Goal: Task Accomplishment & Management: Manage account settings

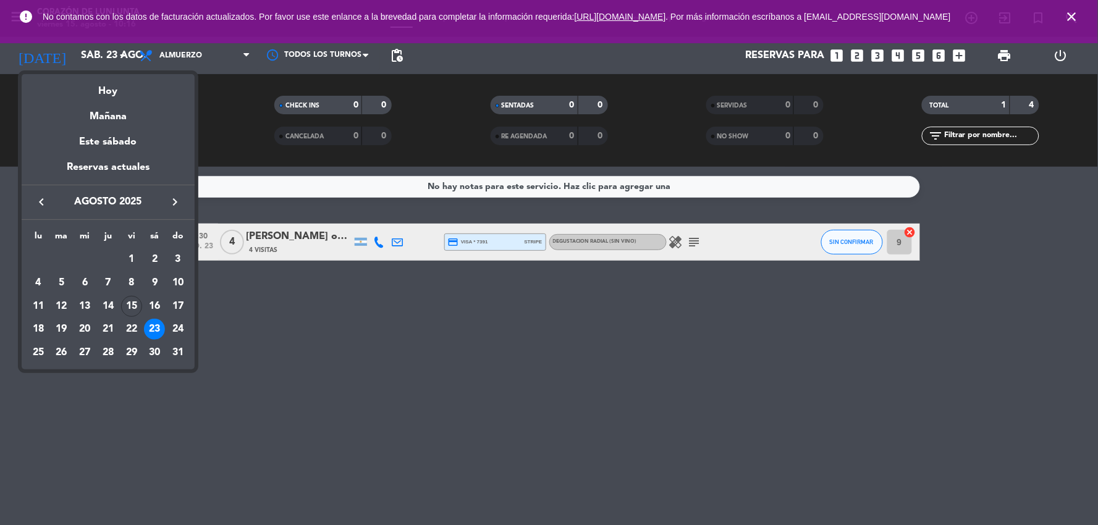
click at [46, 206] on icon "keyboard_arrow_left" at bounding box center [41, 202] width 15 height 15
click at [167, 208] on icon "keyboard_arrow_right" at bounding box center [174, 202] width 15 height 15
click at [127, 305] on div "15" at bounding box center [131, 306] width 21 height 21
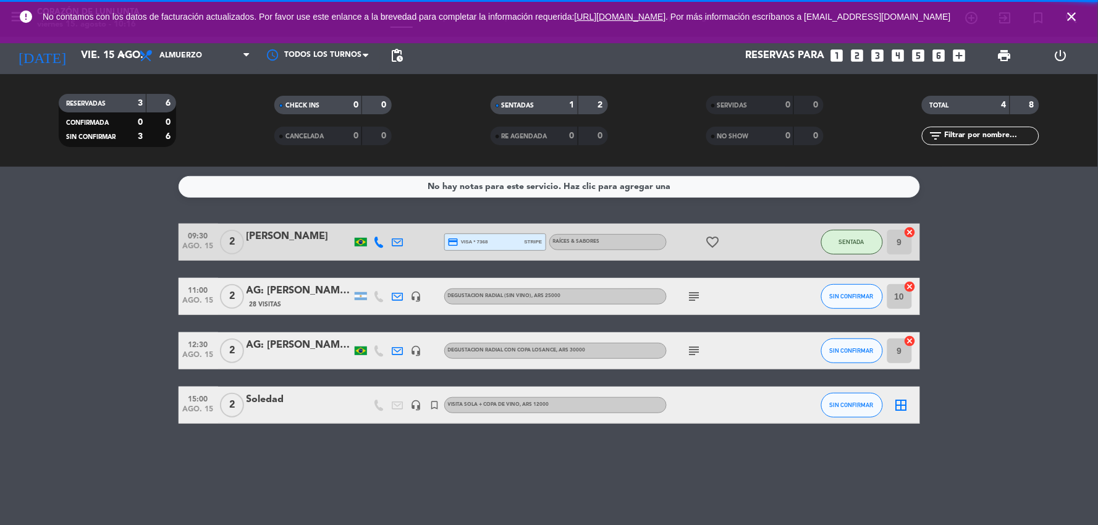
click at [102, 72] on div "[DATE] [DATE] arrow_drop_down" at bounding box center [71, 55] width 124 height 37
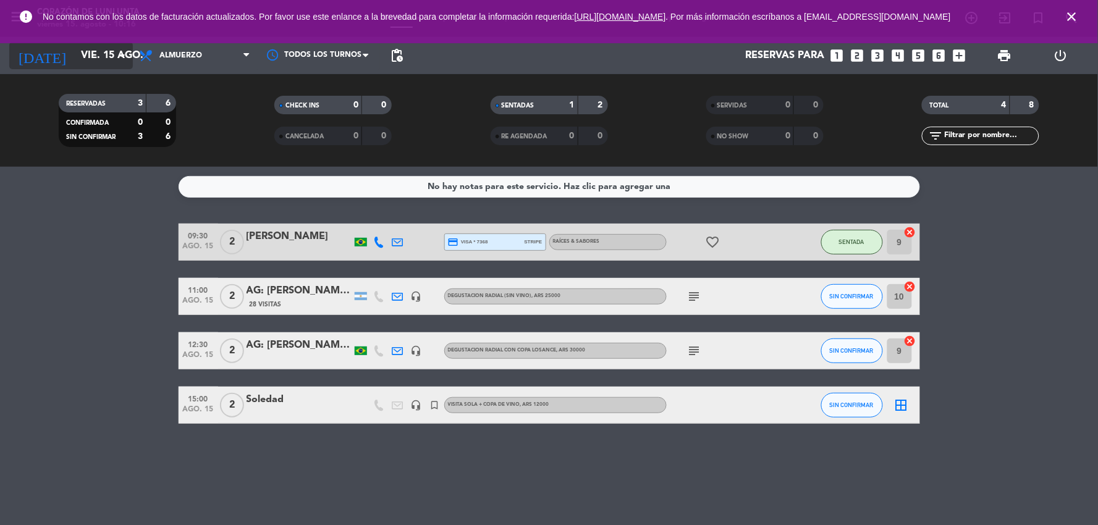
click at [99, 57] on input "vie. 15 ago." at bounding box center [140, 56] width 131 height 24
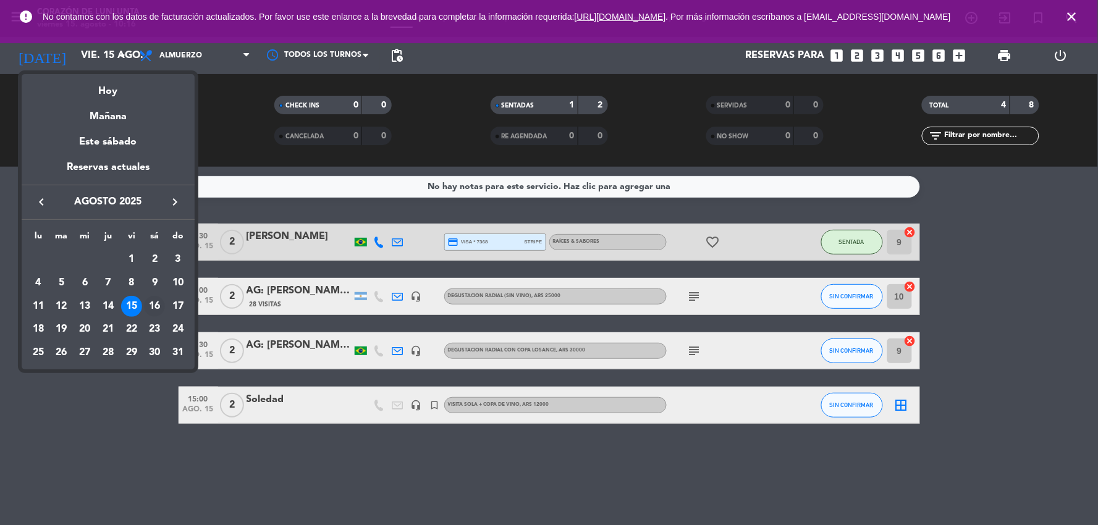
click at [159, 300] on div "16" at bounding box center [154, 306] width 21 height 21
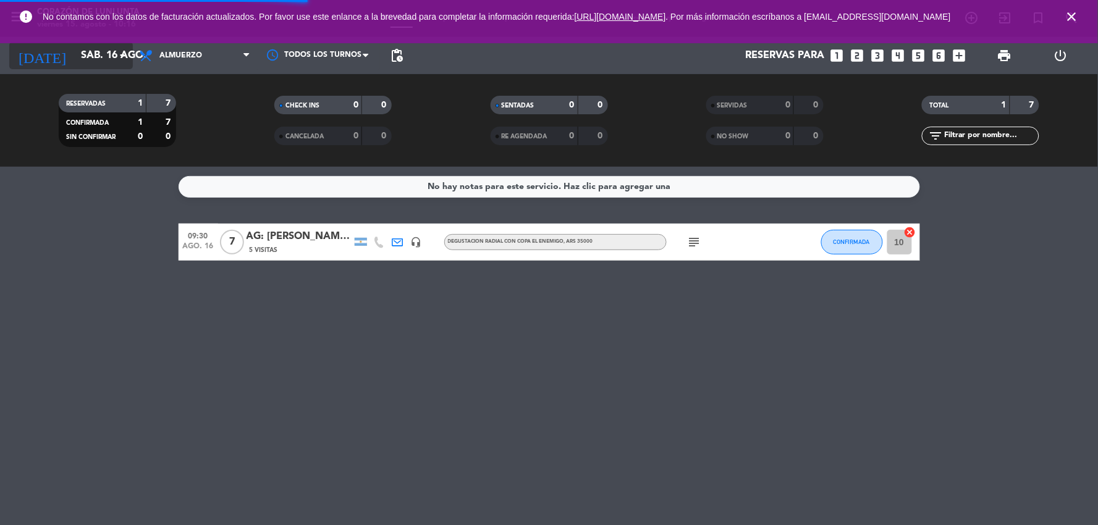
click at [115, 56] on icon "arrow_drop_down" at bounding box center [122, 55] width 15 height 15
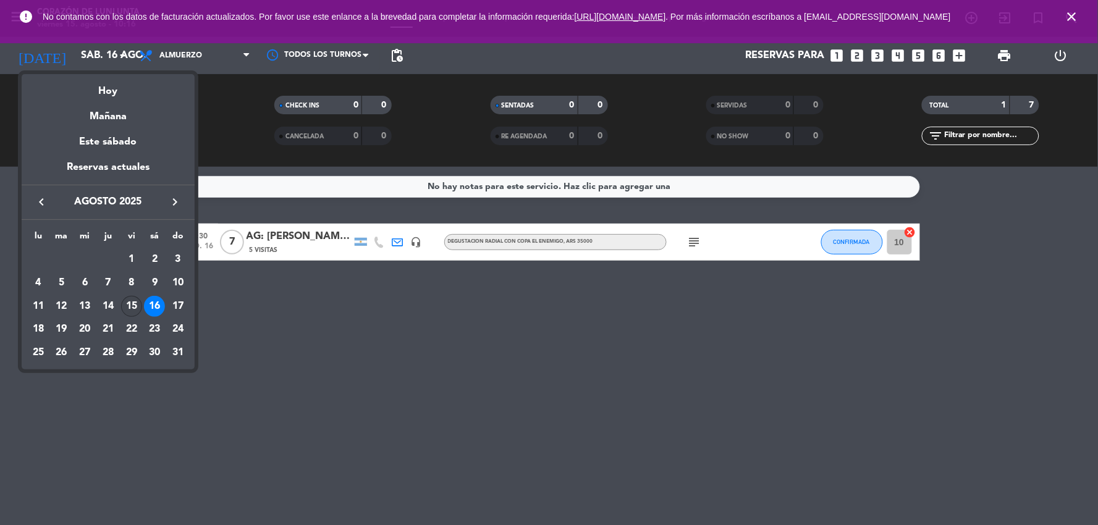
click at [131, 303] on div "15" at bounding box center [131, 306] width 21 height 21
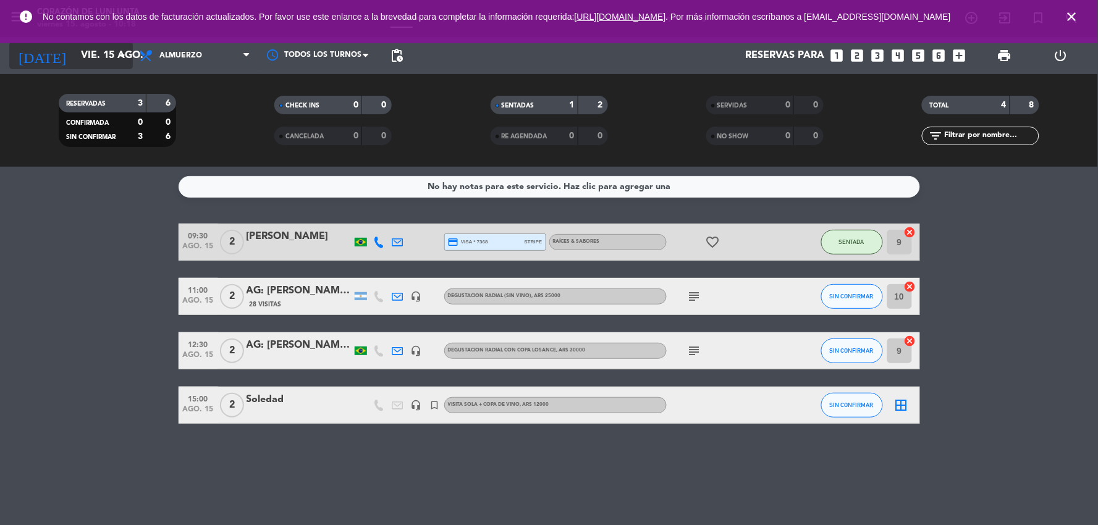
click at [81, 51] on input "vie. 15 ago." at bounding box center [140, 56] width 131 height 24
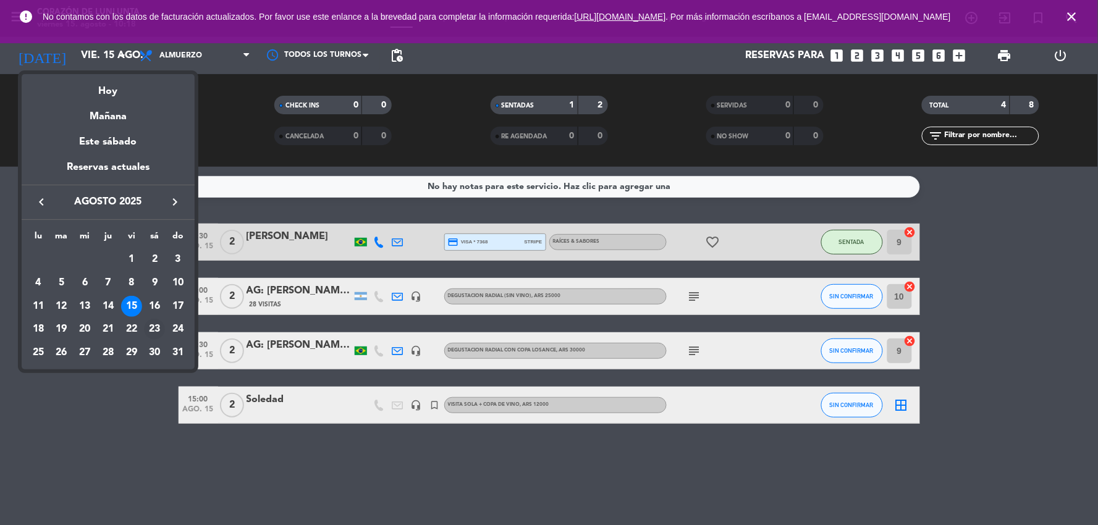
click at [149, 330] on div "23" at bounding box center [154, 329] width 21 height 21
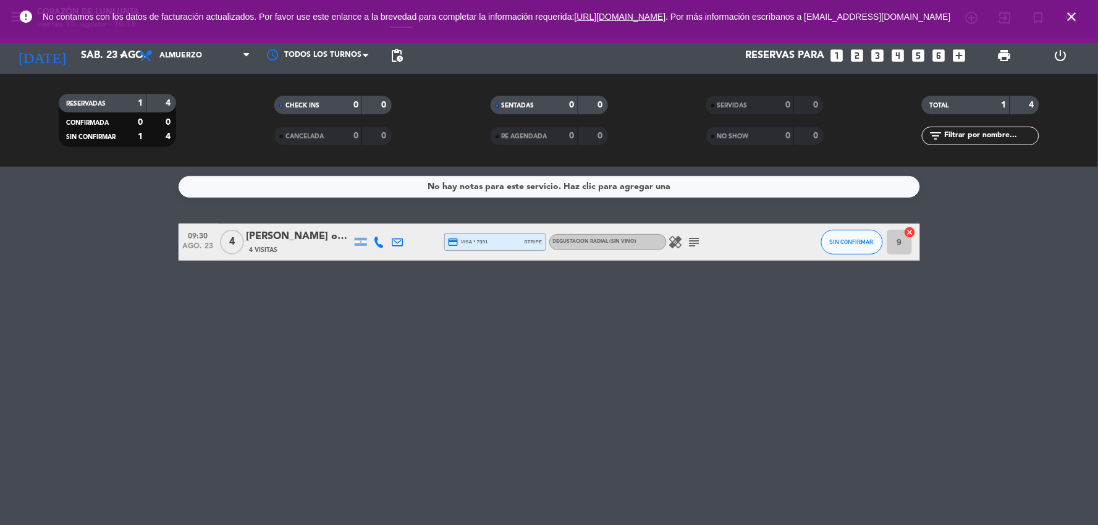
click at [217, 245] on div "09:30 [DATE]" at bounding box center [199, 242] width 40 height 36
click at [236, 243] on span "4" at bounding box center [232, 242] width 24 height 25
click at [301, 243] on div "[PERSON_NAME] orden" at bounding box center [298, 237] width 105 height 16
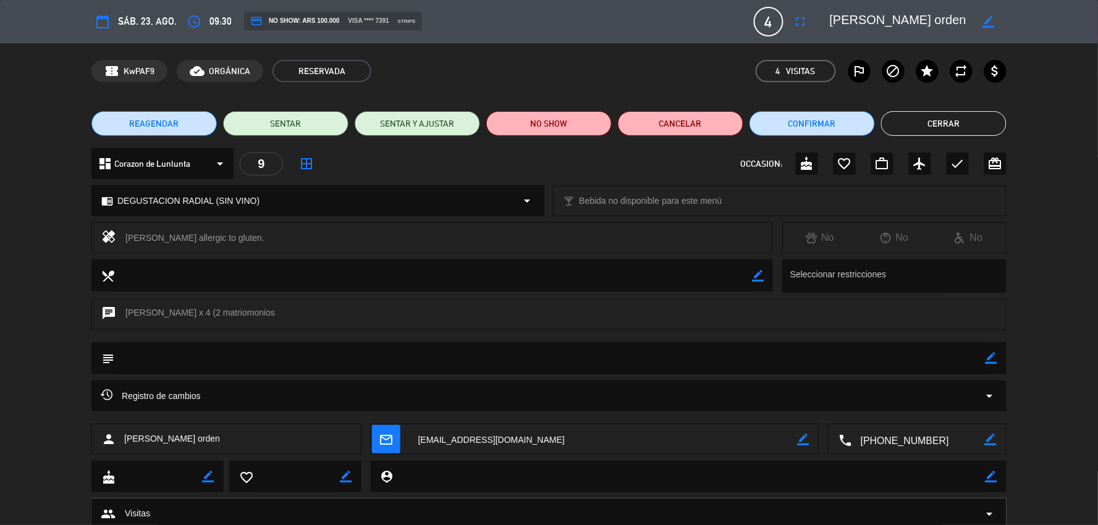
click at [981, 127] on button "Cerrar" at bounding box center [943, 123] width 125 height 25
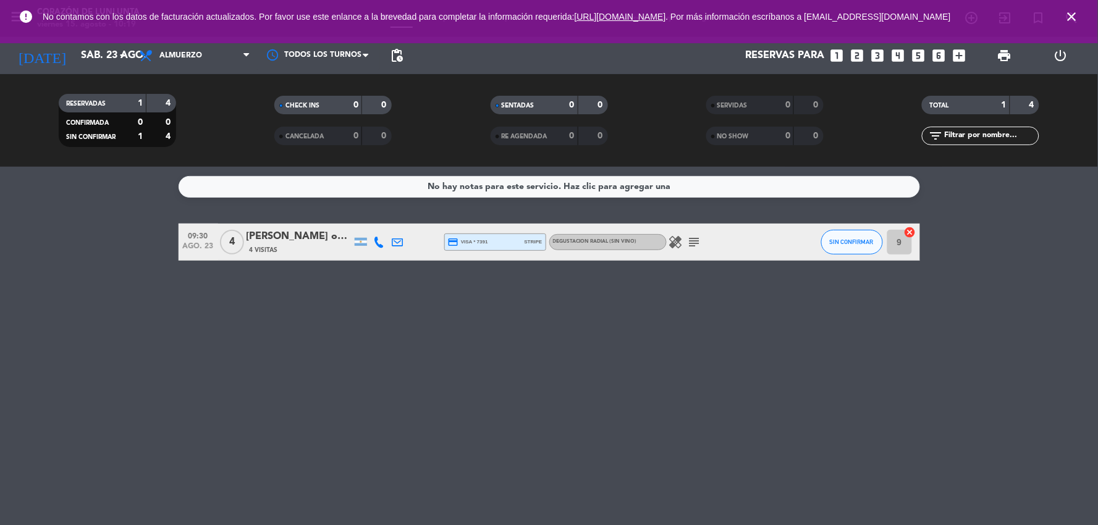
click at [1077, 17] on icon "close" at bounding box center [1071, 16] width 15 height 15
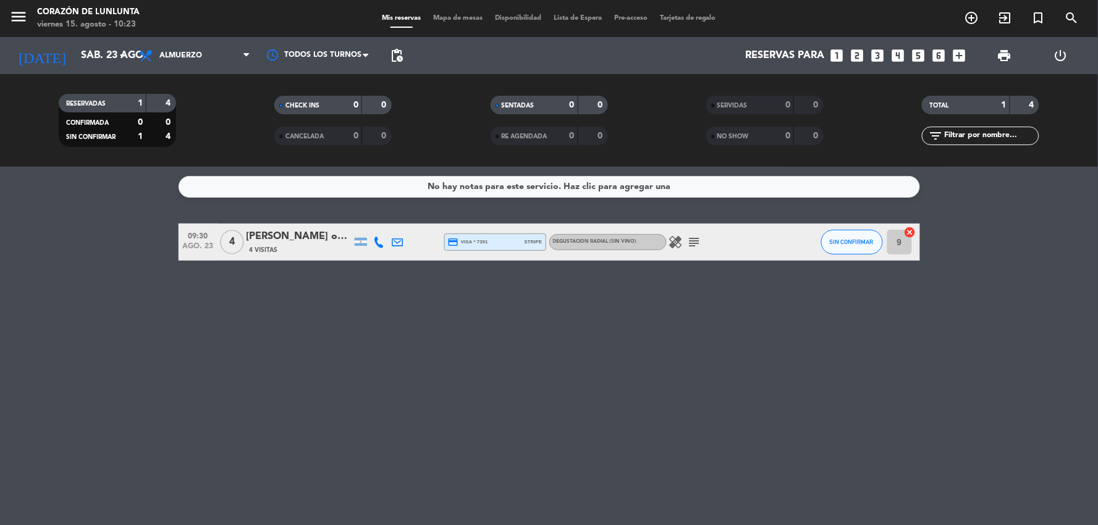
click at [682, 243] on icon "healing" at bounding box center [675, 242] width 15 height 15
click at [680, 243] on icon "healing" at bounding box center [675, 242] width 15 height 15
click at [688, 240] on icon "subject" at bounding box center [694, 242] width 15 height 15
click at [262, 247] on span "4 Visitas" at bounding box center [264, 250] width 28 height 10
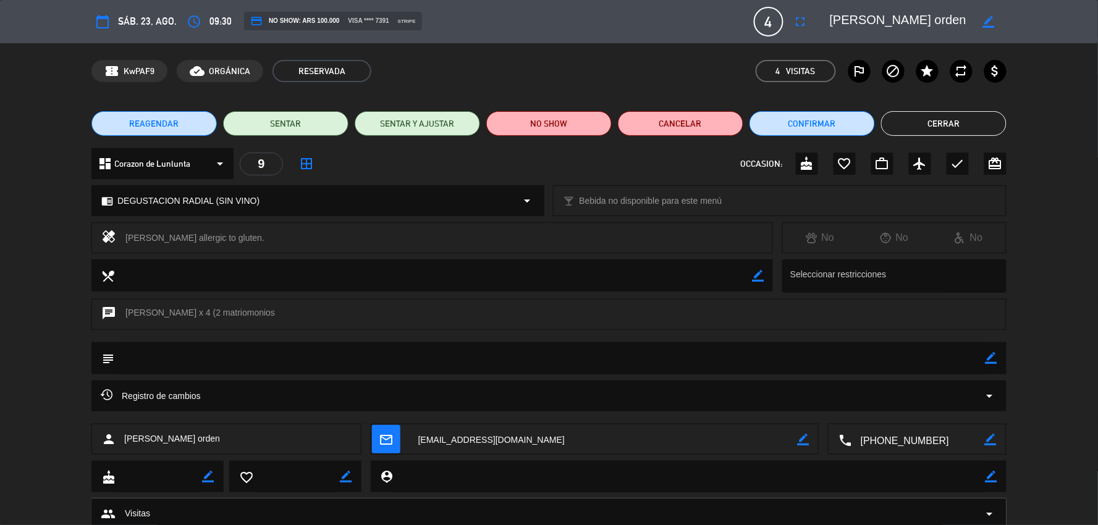
click at [909, 134] on button "Cerrar" at bounding box center [943, 123] width 125 height 25
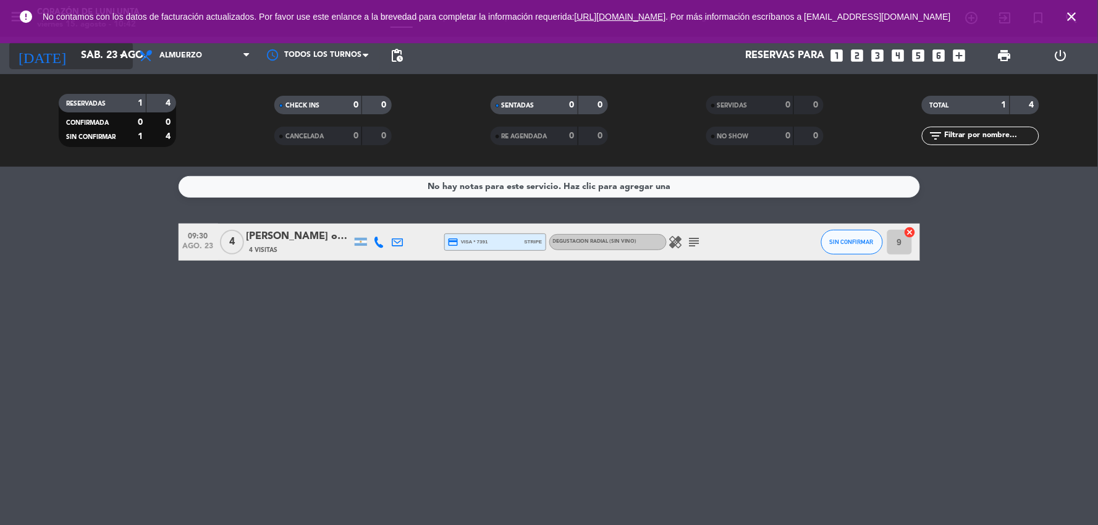
click at [108, 60] on input "sáb. 23 ago." at bounding box center [140, 56] width 131 height 24
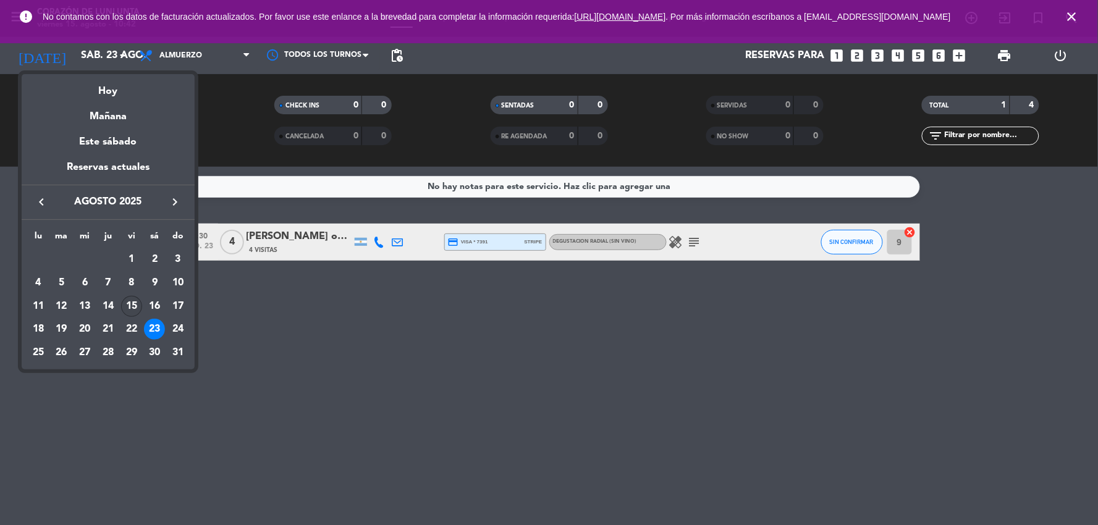
click at [141, 307] on div "15" at bounding box center [131, 306] width 21 height 21
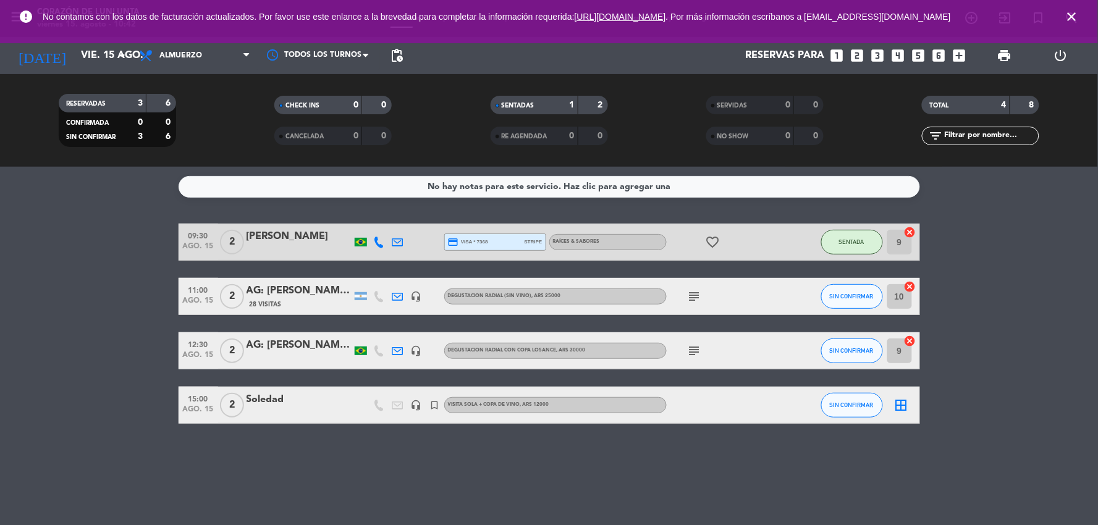
click at [1071, 19] on icon "close" at bounding box center [1071, 16] width 15 height 15
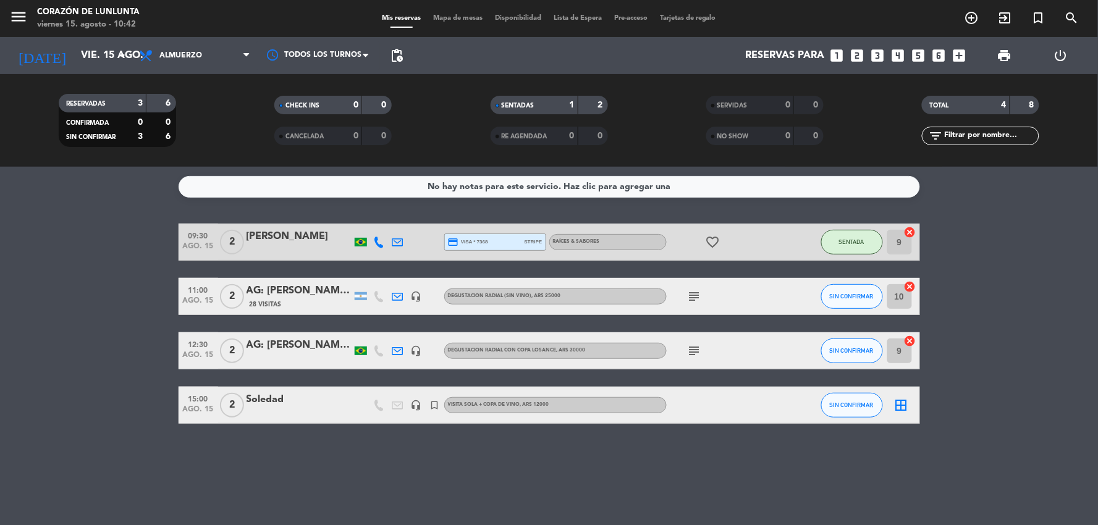
click at [697, 297] on icon "subject" at bounding box center [694, 296] width 15 height 15
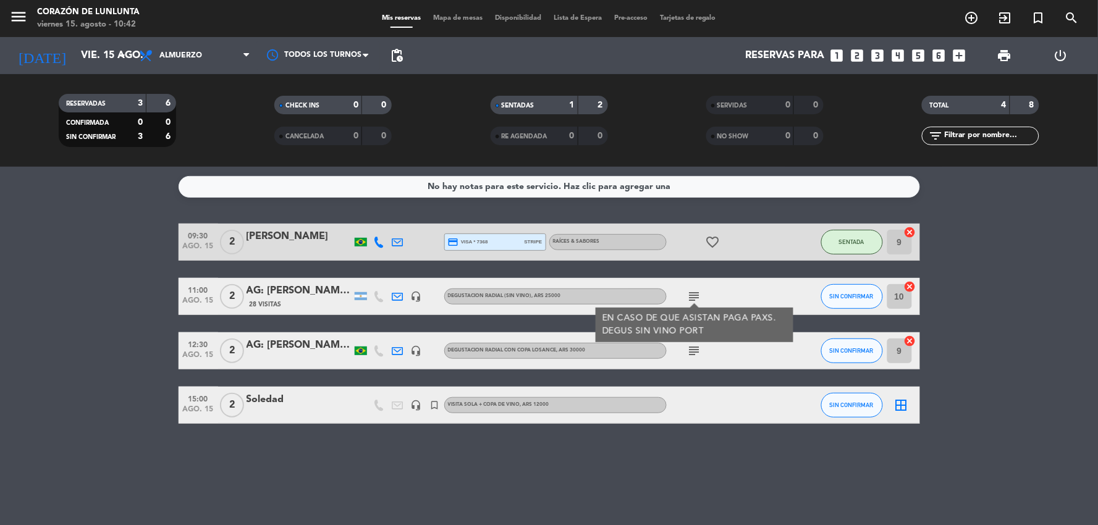
click at [696, 297] on icon "subject" at bounding box center [694, 296] width 15 height 15
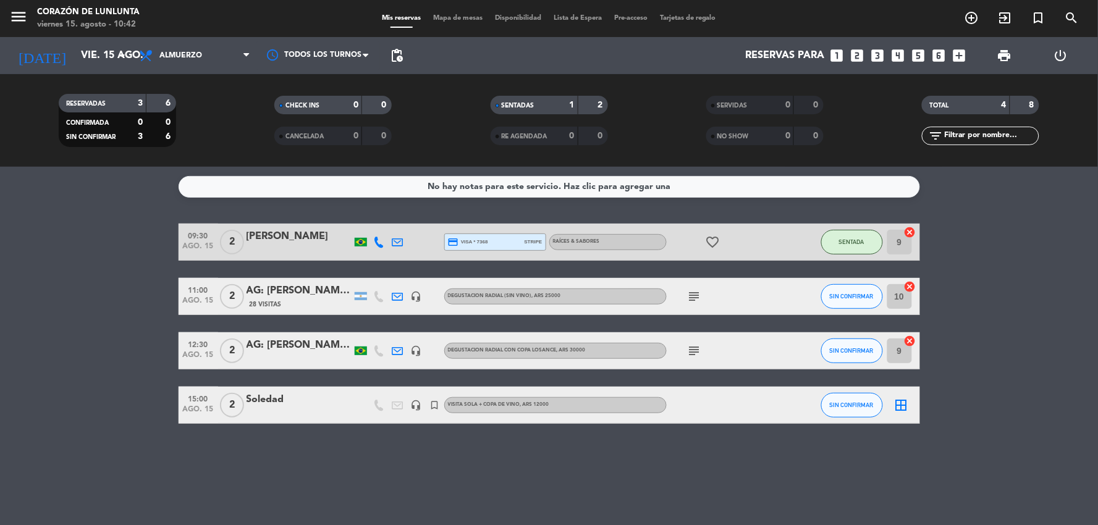
click at [695, 298] on icon "subject" at bounding box center [694, 296] width 15 height 15
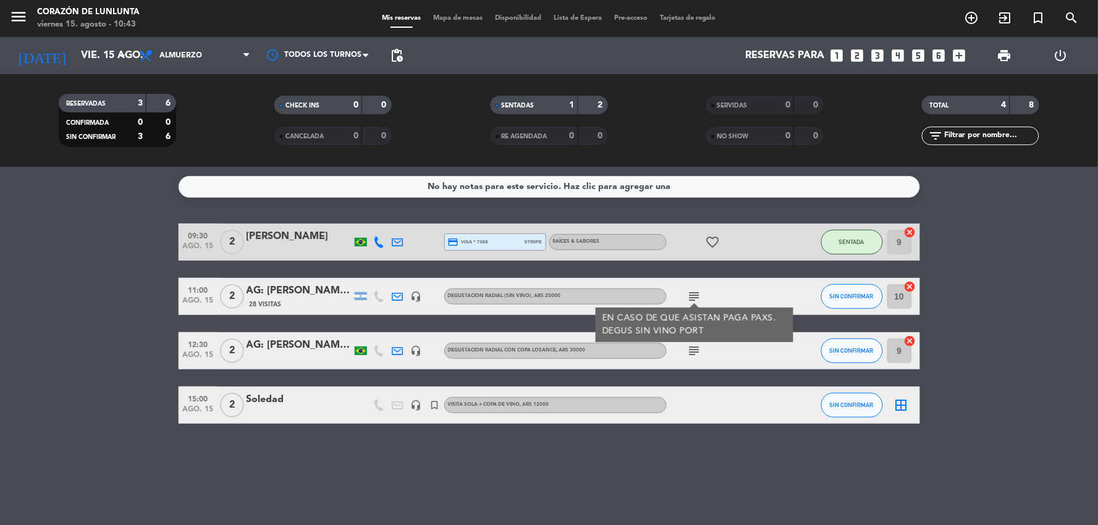
click at [696, 294] on icon "subject" at bounding box center [694, 296] width 15 height 15
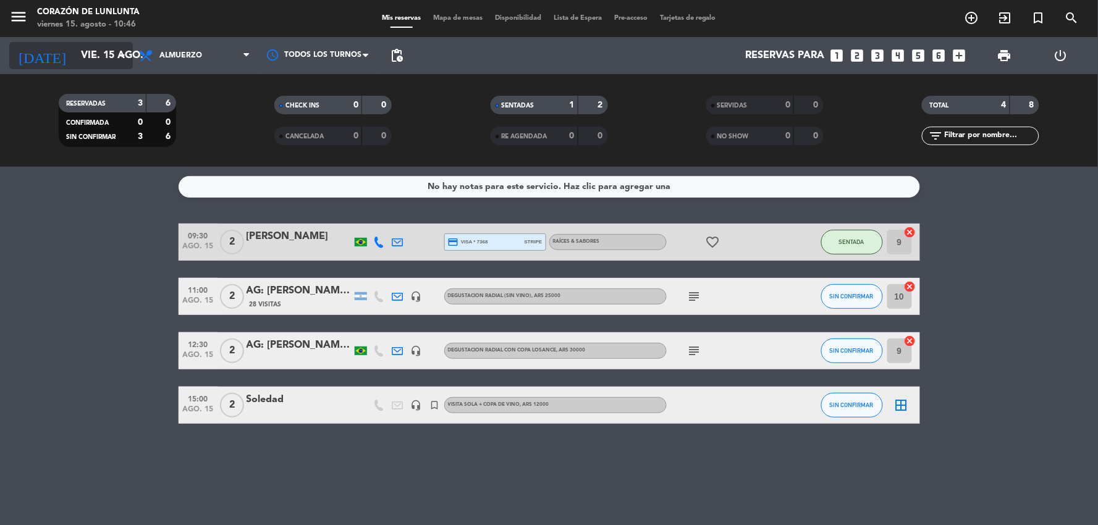
click at [93, 59] on input "vie. 15 ago." at bounding box center [140, 56] width 131 height 24
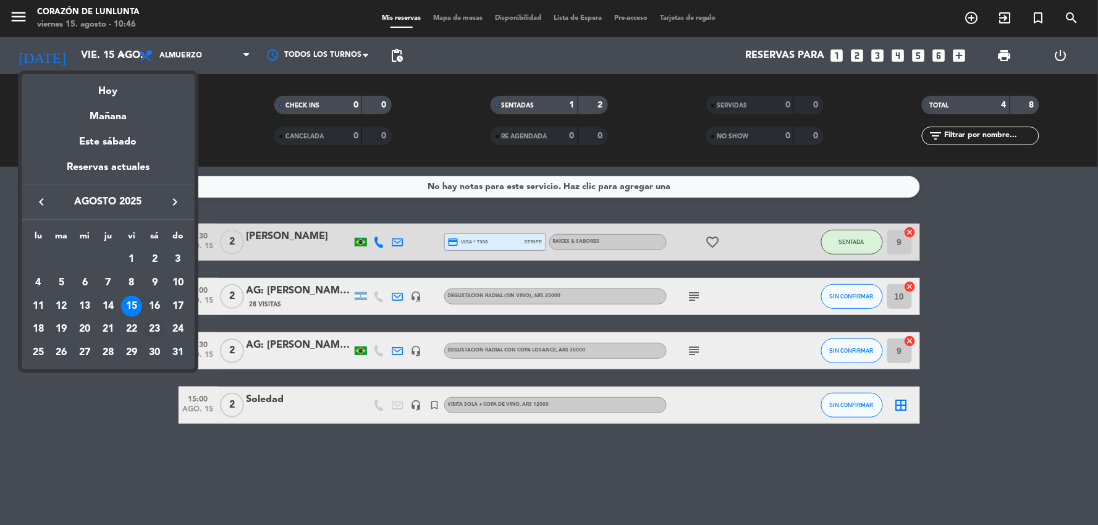
click at [159, 332] on div "23" at bounding box center [154, 329] width 21 height 21
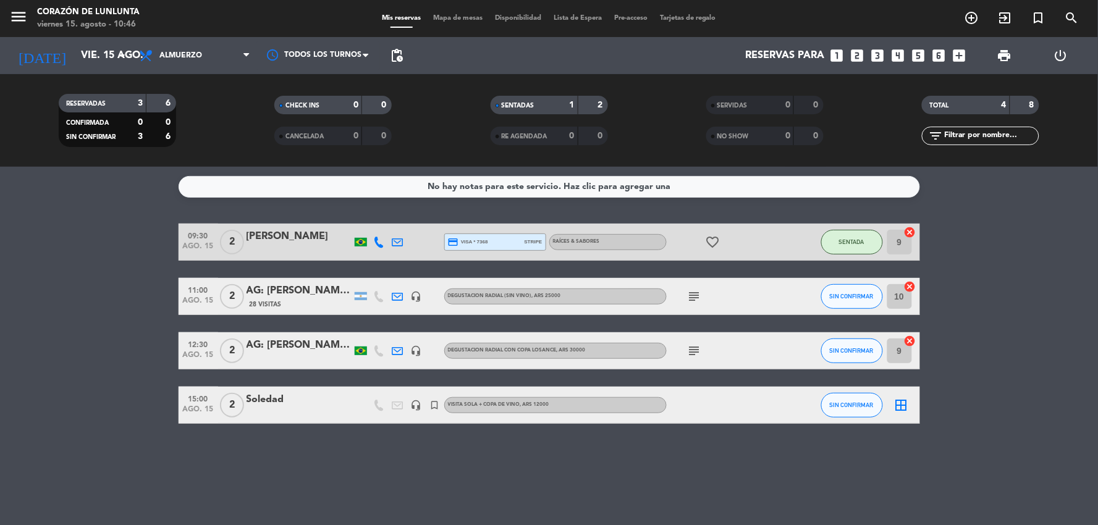
type input "sáb. 23 ago."
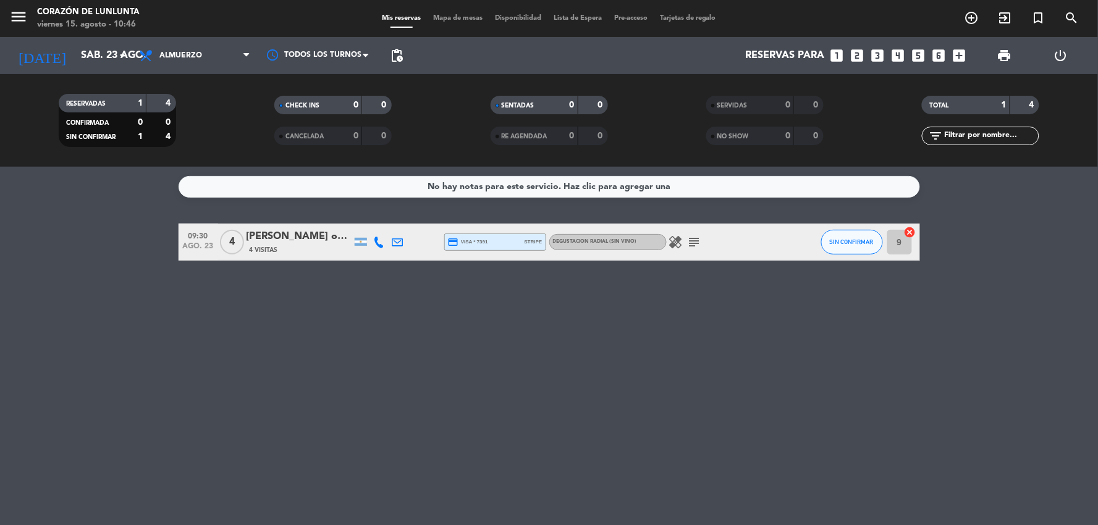
drag, startPoint x: 280, startPoint y: 224, endPoint x: 291, endPoint y: 237, distance: 16.7
click at [280, 234] on div "09:30 [DATE] 4 [PERSON_NAME] orden 4 Visitas credit_card visa * 7391 stripe DEG…" at bounding box center [549, 242] width 741 height 37
click at [293, 248] on div "4 Visitas" at bounding box center [298, 250] width 105 height 11
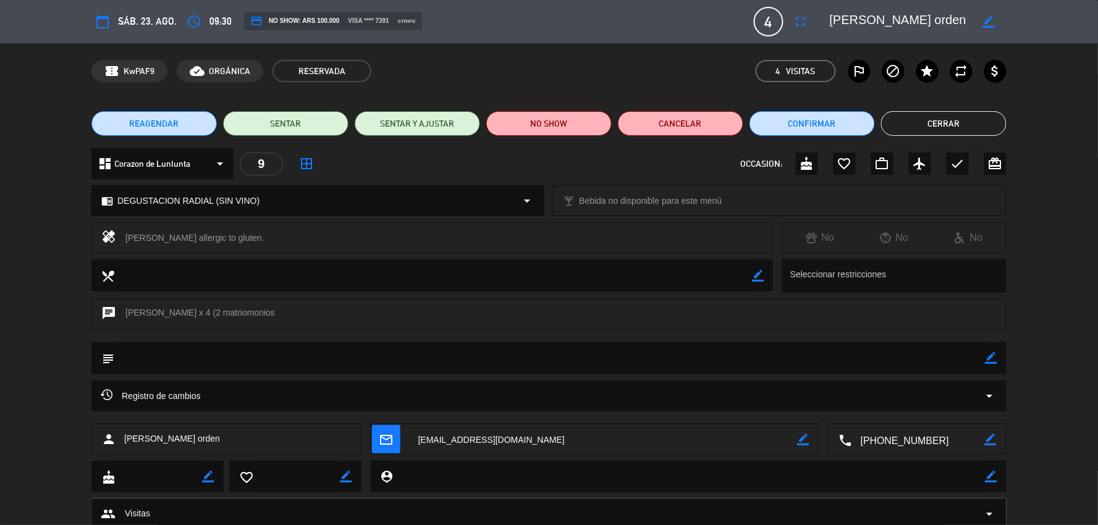
click at [273, 205] on div "chrome_reader_mode DEGUSTACION RADIAL (SIN VINO) arrow_drop_down" at bounding box center [318, 201] width 452 height 30
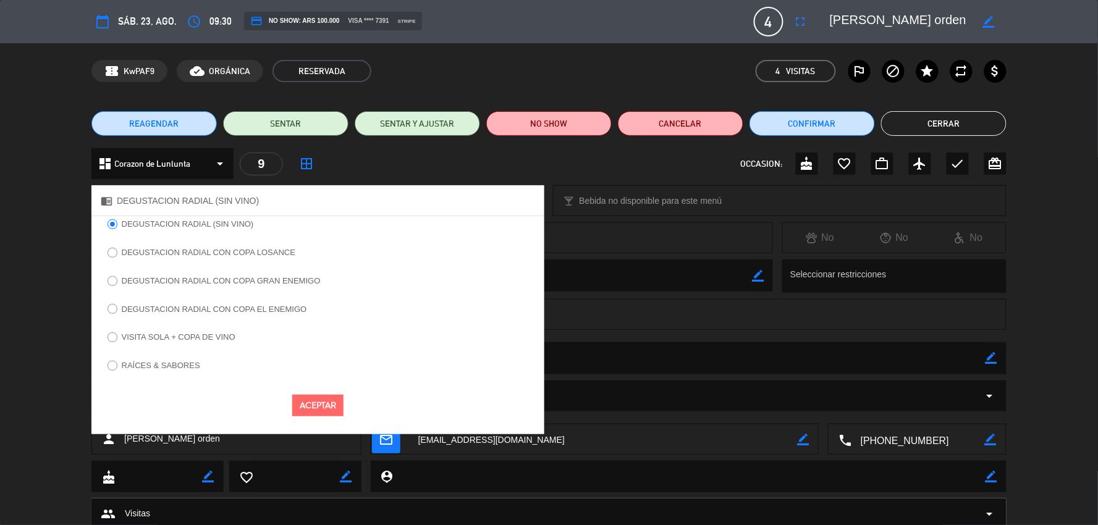
click at [241, 256] on label "DEGUSTACION RADIAL CON COPA LOSANCE" at bounding box center [201, 255] width 201 height 20
click at [322, 411] on button "Aceptar" at bounding box center [317, 406] width 51 height 22
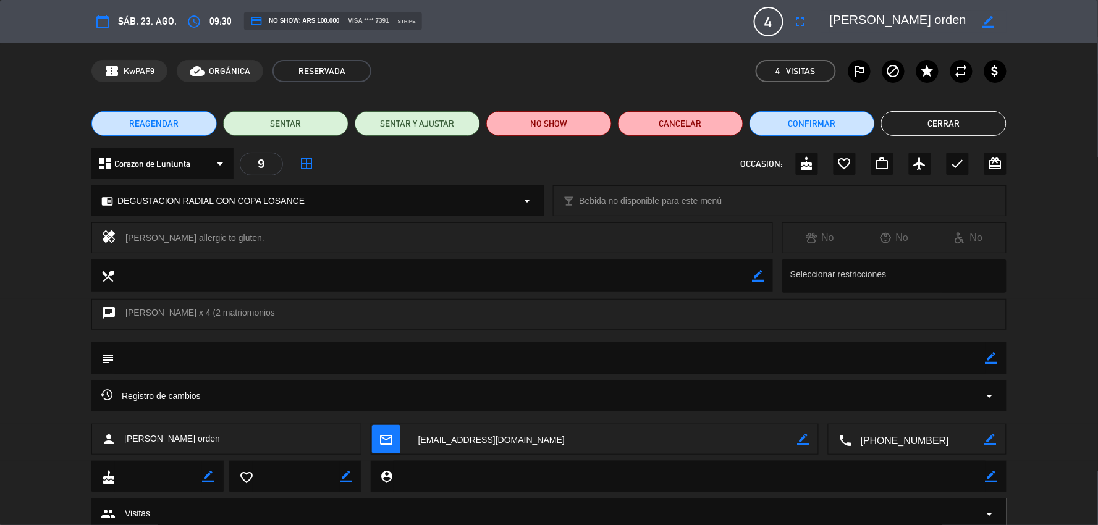
click at [917, 132] on button "Cerrar" at bounding box center [943, 123] width 125 height 25
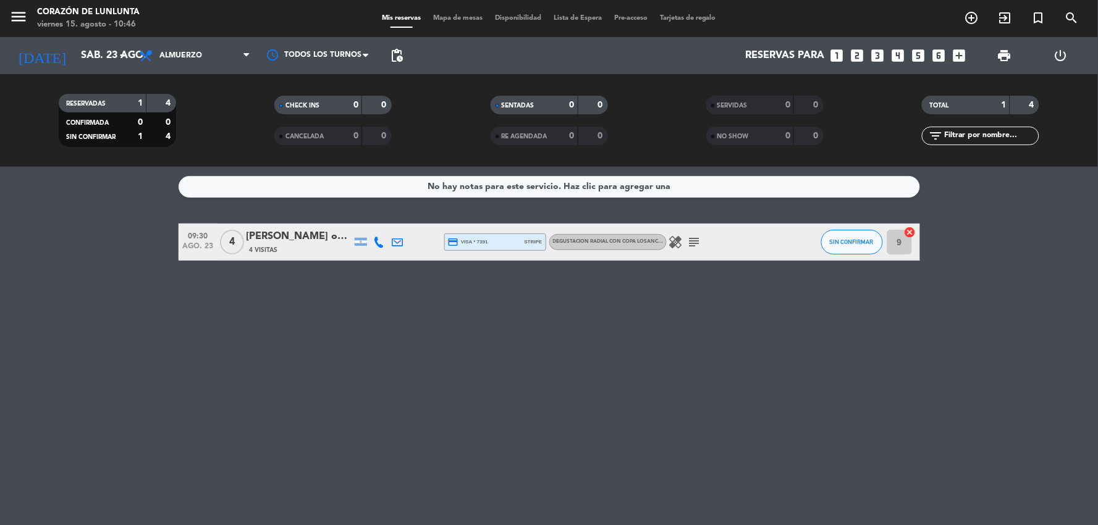
click at [284, 245] on div "4 Visitas" at bounding box center [298, 250] width 105 height 11
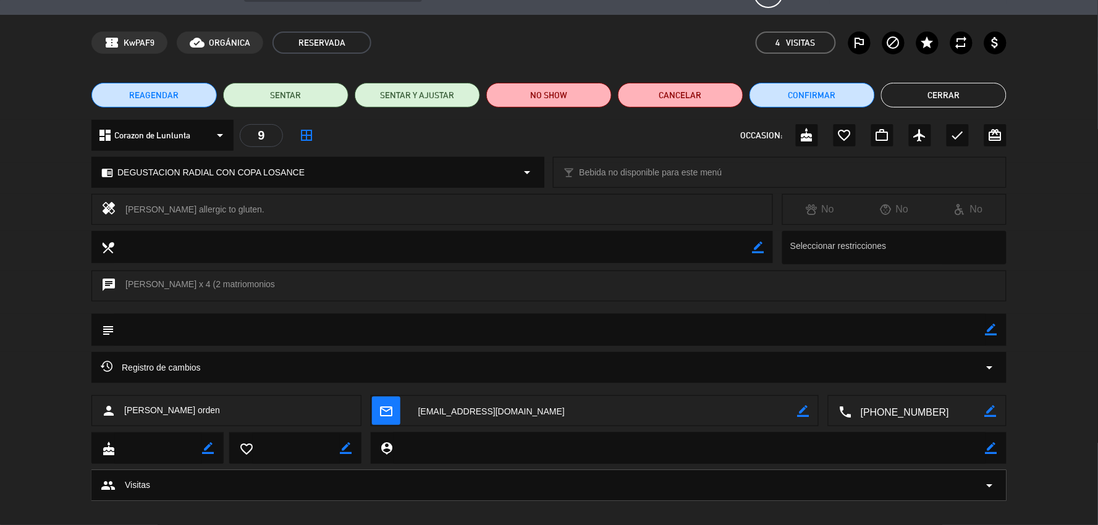
scroll to position [41, 0]
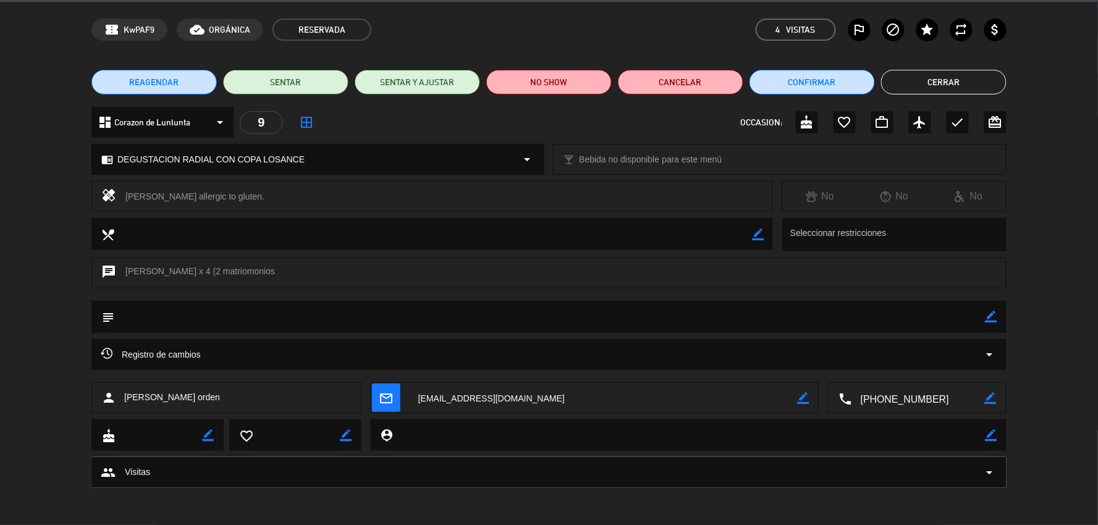
click at [998, 318] on div "subject border_color" at bounding box center [548, 317] width 915 height 32
click at [988, 317] on icon "border_color" at bounding box center [991, 317] width 12 height 12
click at [906, 326] on textarea at bounding box center [549, 317] width 871 height 32
type textarea "VIENEN CON GUIA, HABLAN INGLES"
click at [998, 319] on div "subject" at bounding box center [548, 317] width 915 height 32
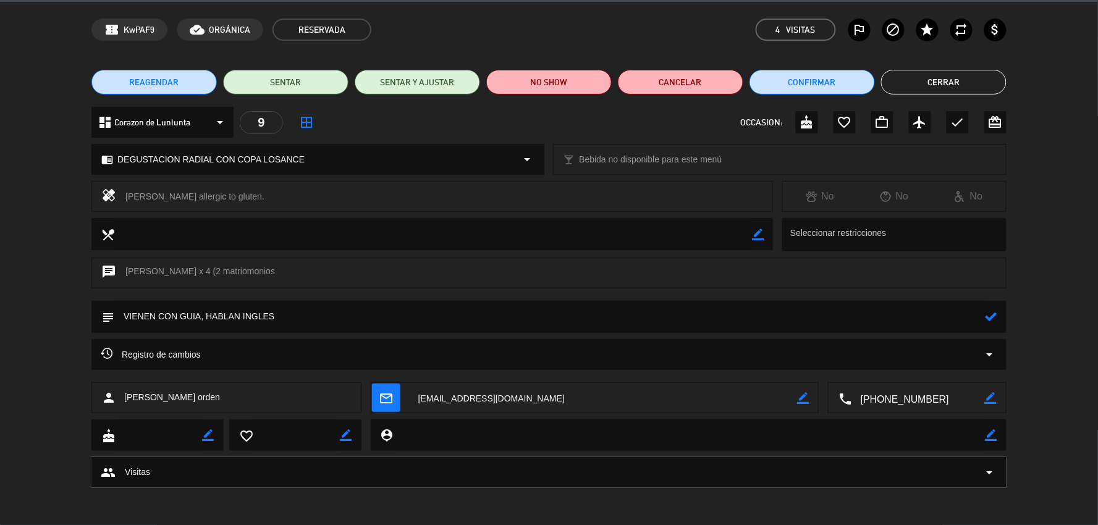
click at [983, 313] on textarea at bounding box center [549, 317] width 871 height 32
click at [993, 316] on icon at bounding box center [991, 317] width 12 height 12
click at [956, 83] on button "Cerrar" at bounding box center [943, 82] width 125 height 25
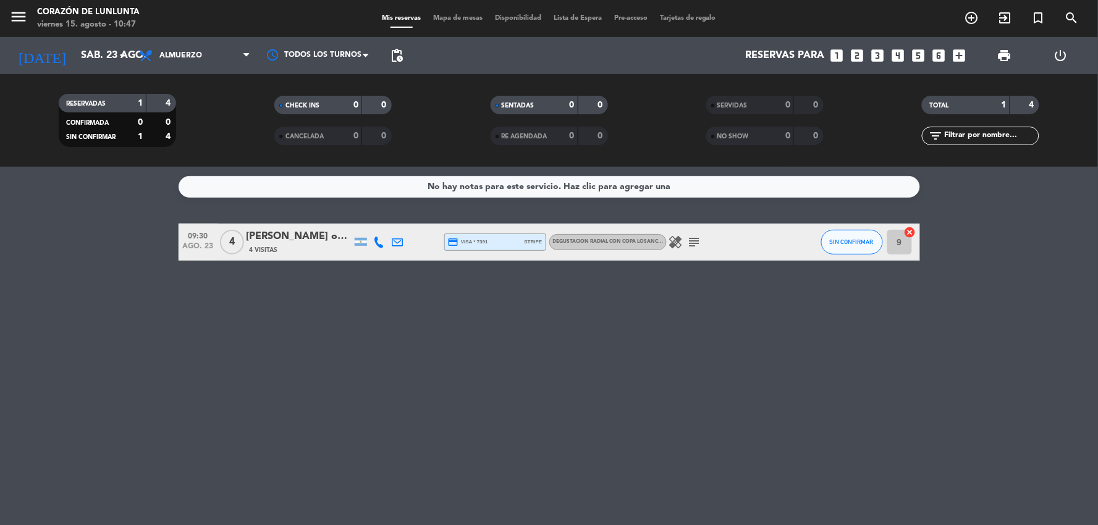
click at [701, 242] on icon "subject" at bounding box center [694, 242] width 15 height 15
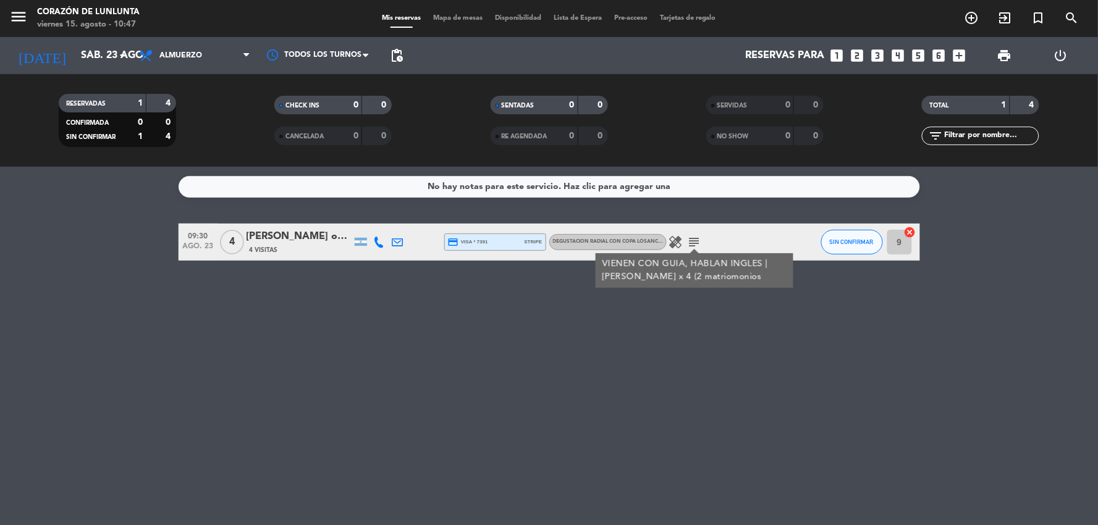
click at [299, 242] on div "[PERSON_NAME] orden" at bounding box center [298, 237] width 105 height 16
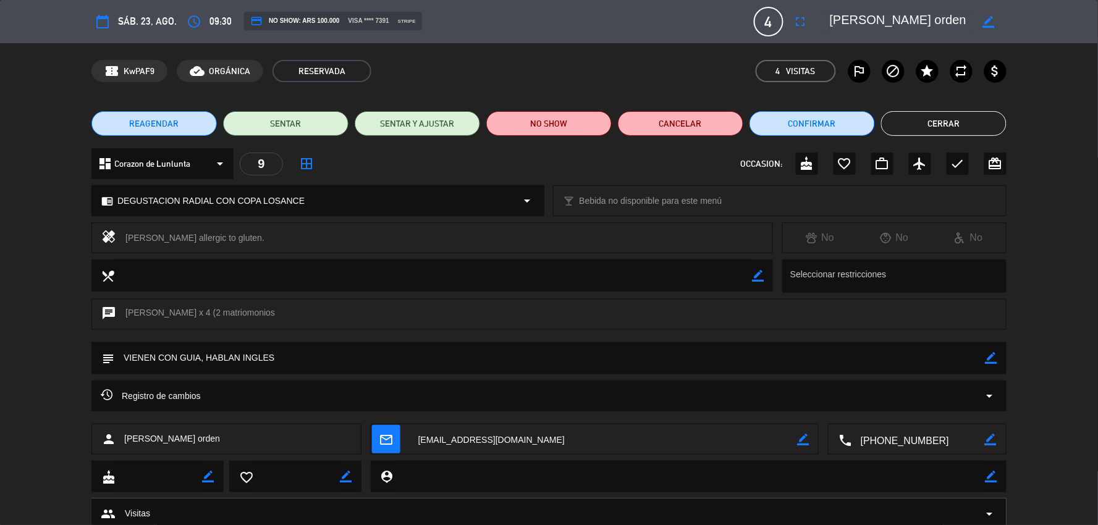
click at [60, 91] on div "confirmation_number KwPAF9 cloud_done ORGÁNICA RESERVADA 4 Visitas outlined_fla…" at bounding box center [549, 71] width 1098 height 56
click at [956, 114] on button "Cerrar" at bounding box center [943, 123] width 125 height 25
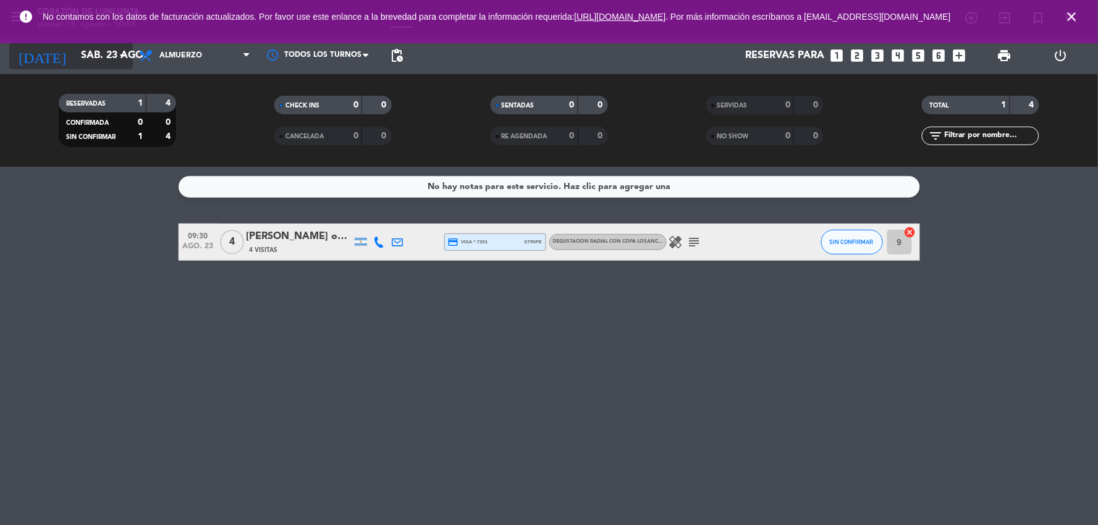
click at [116, 60] on icon "arrow_drop_down" at bounding box center [122, 55] width 15 height 15
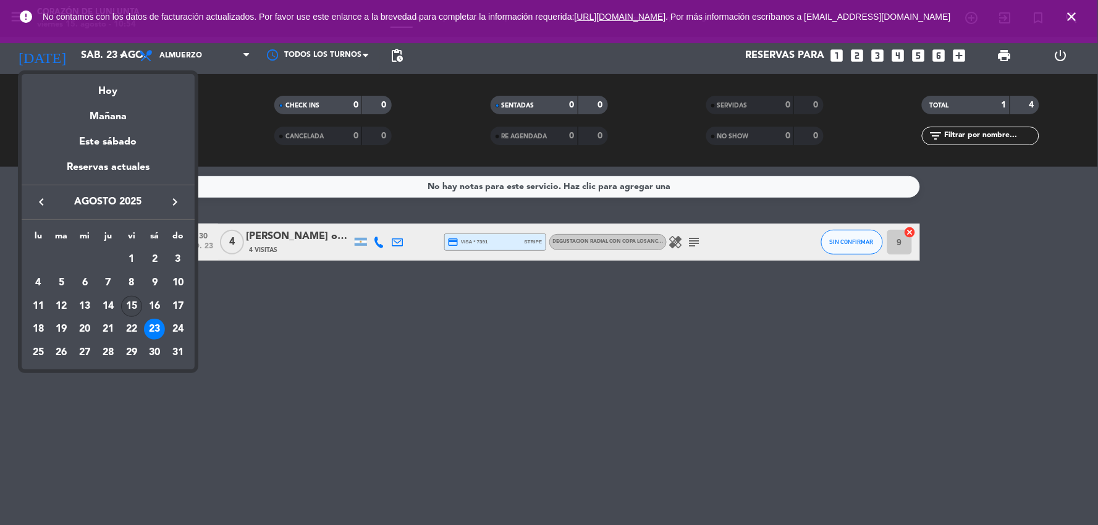
click at [137, 309] on div "15" at bounding box center [131, 306] width 21 height 21
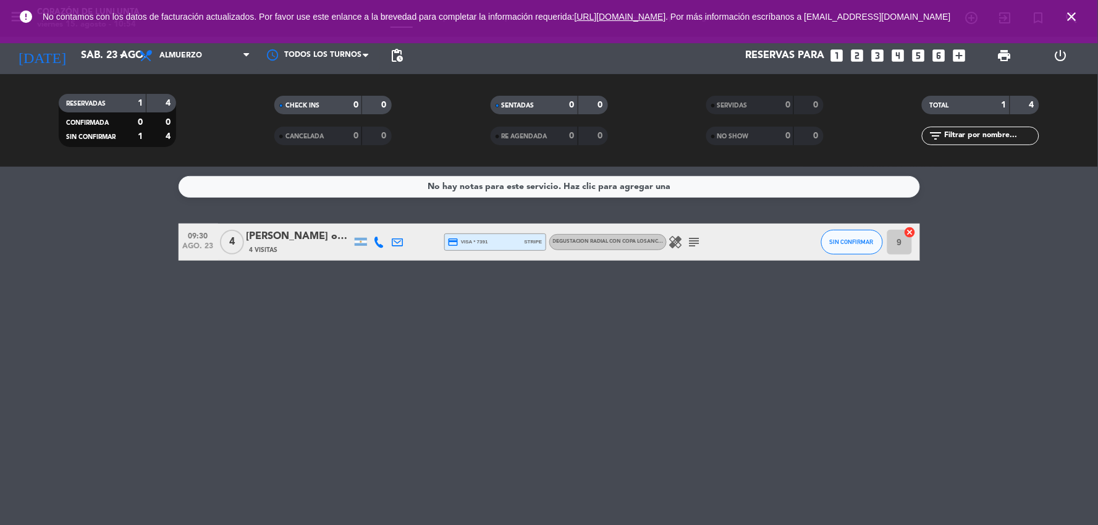
type input "vie. 15 ago."
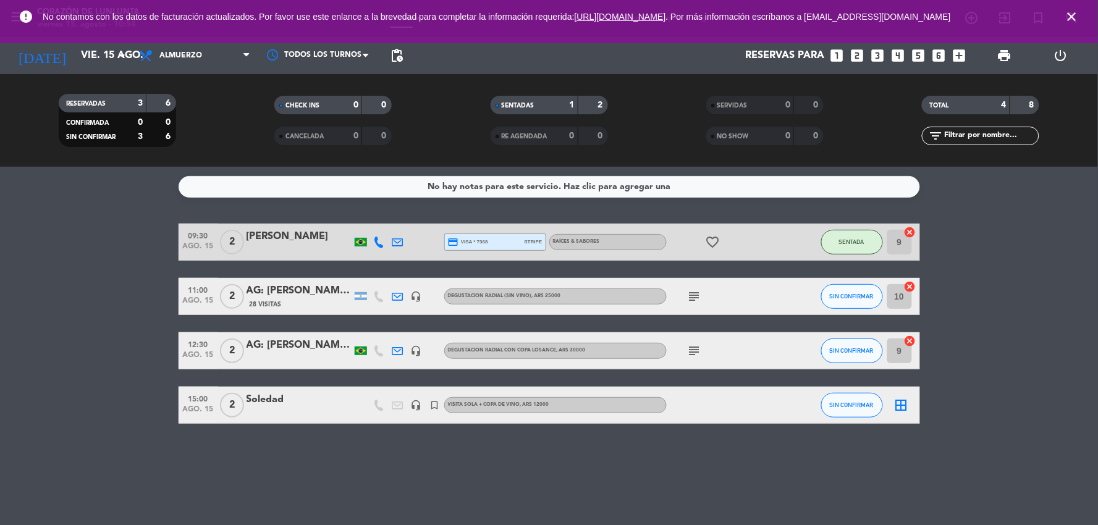
click at [403, 241] on icon at bounding box center [397, 242] width 11 height 11
click at [1037, 213] on div "No hay notas para este servicio. Haz clic para agregar una 09:30 [DATE] 2 [PERS…" at bounding box center [549, 346] width 1098 height 358
click at [1007, 294] on bookings-row "09:30 [DATE] 2 [PERSON_NAME] credit_card visa * 7368 stripe RAÍCES & SABORES fa…" at bounding box center [549, 324] width 1098 height 200
click at [286, 279] on div "11:00 [DATE] 2 AG: [PERSON_NAME] x2 / DICAS 28 Visitas headset_mic DEGUSTACION …" at bounding box center [549, 296] width 741 height 37
click at [289, 280] on div "11:00 [DATE] 2 AG: [PERSON_NAME] x2 / DICAS 28 Visitas headset_mic DEGUSTACION …" at bounding box center [549, 296] width 741 height 37
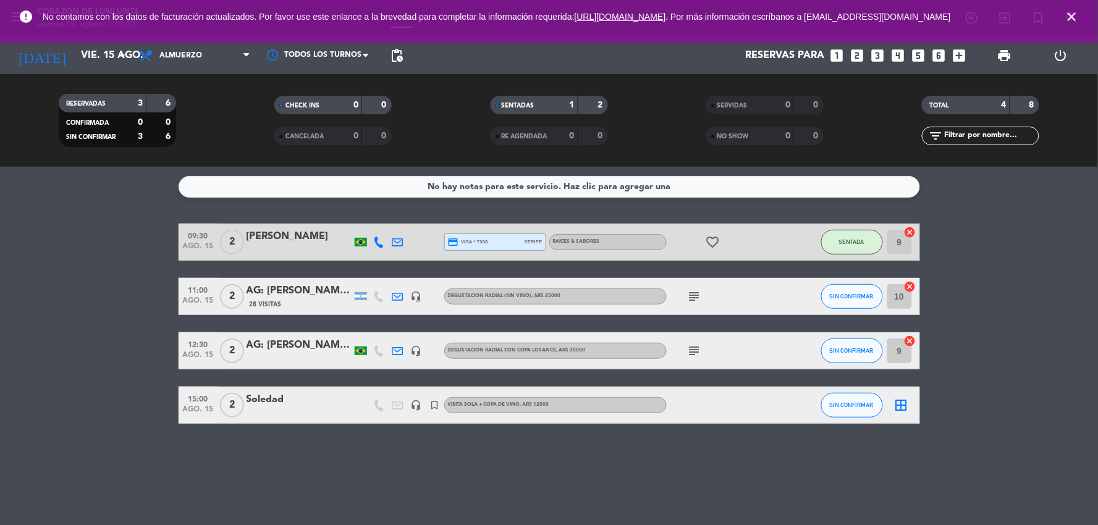
click at [289, 287] on div "AG: [PERSON_NAME] x2 / DICAS" at bounding box center [298, 291] width 105 height 16
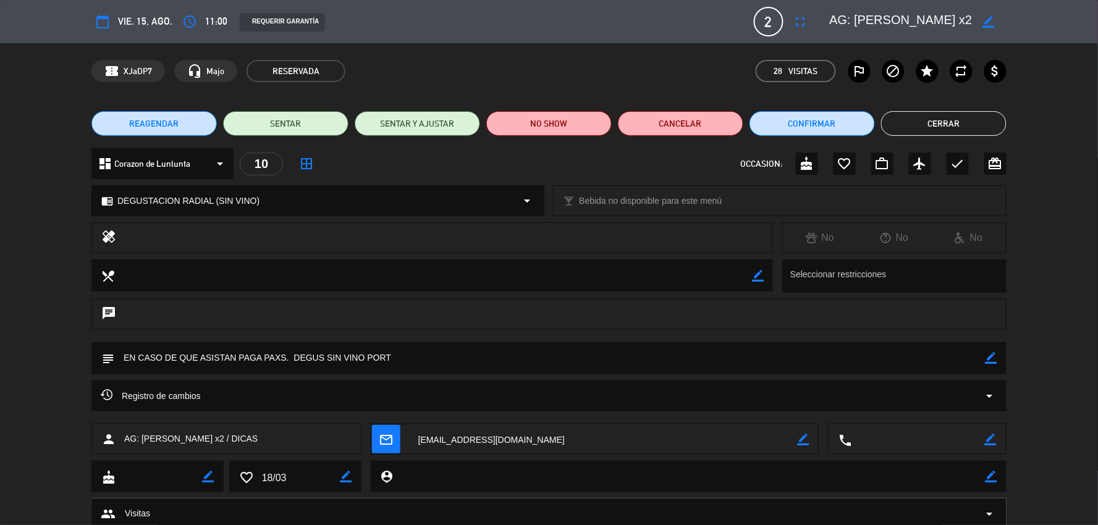
click at [956, 113] on button "Cerrar" at bounding box center [943, 123] width 125 height 25
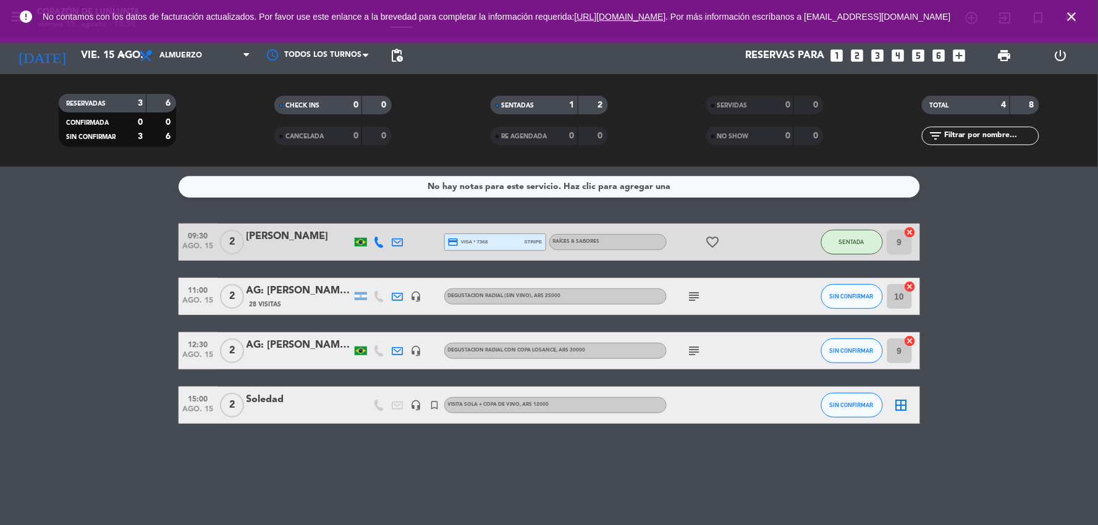
click at [311, 287] on div "AG: [PERSON_NAME] x2 / DICAS" at bounding box center [298, 291] width 105 height 16
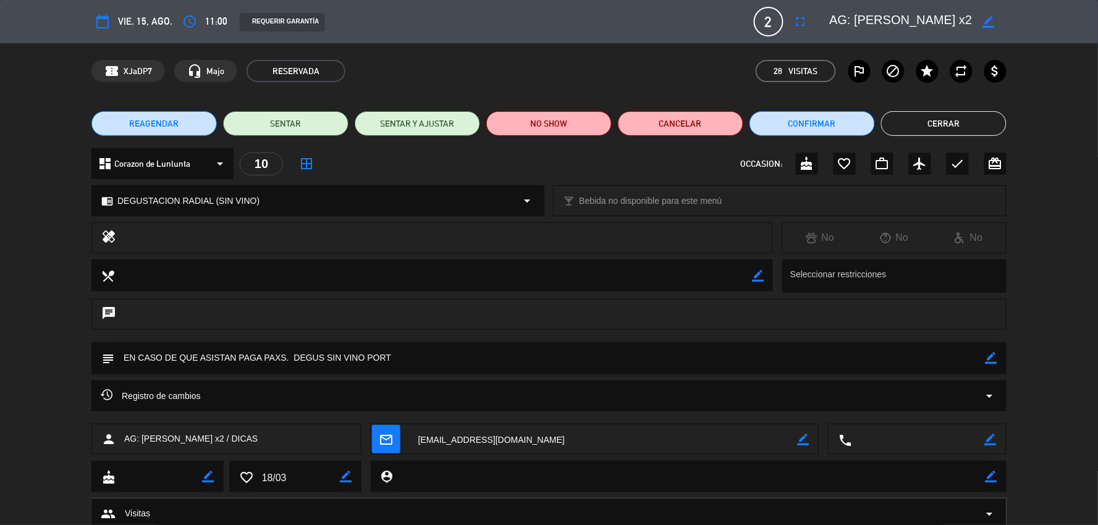
click at [948, 119] on button "Cerrar" at bounding box center [943, 123] width 125 height 25
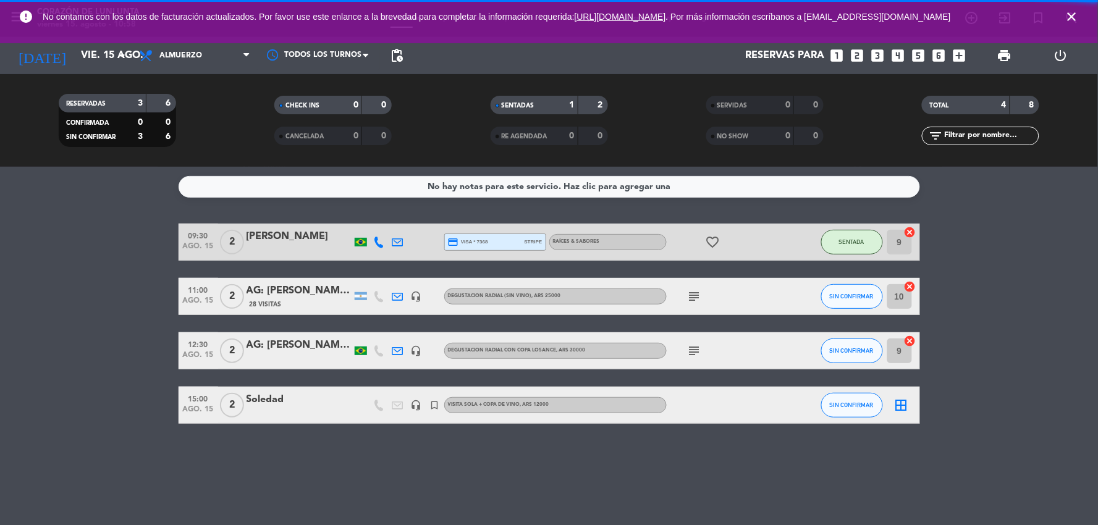
click at [287, 288] on div "AG: [PERSON_NAME] x2 / DICAS" at bounding box center [298, 291] width 105 height 16
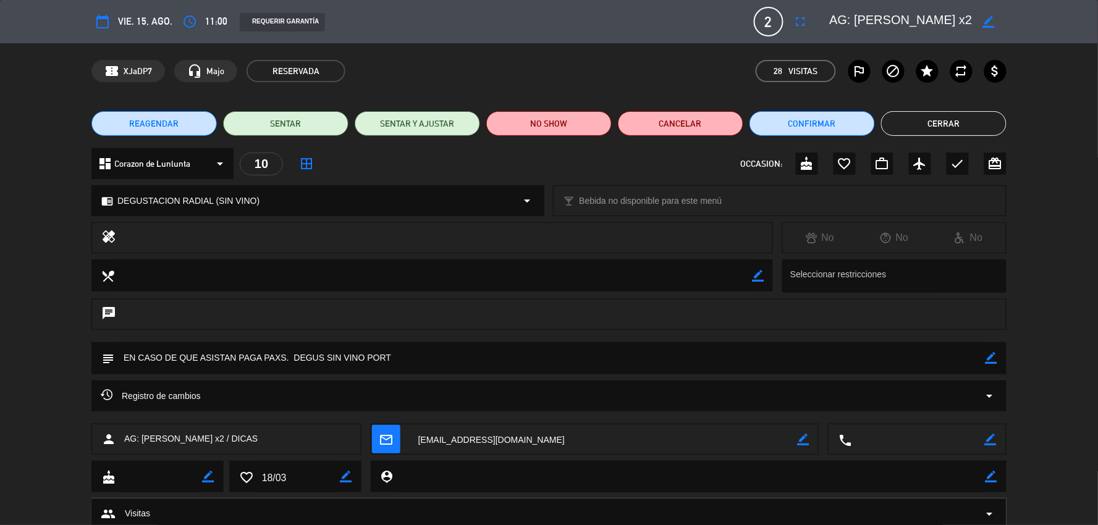
drag, startPoint x: 117, startPoint y: 355, endPoint x: 605, endPoint y: 318, distance: 489.4
click at [414, 374] on div "subject border_color" at bounding box center [549, 361] width 1098 height 38
click at [988, 124] on button "Cerrar" at bounding box center [943, 123] width 125 height 25
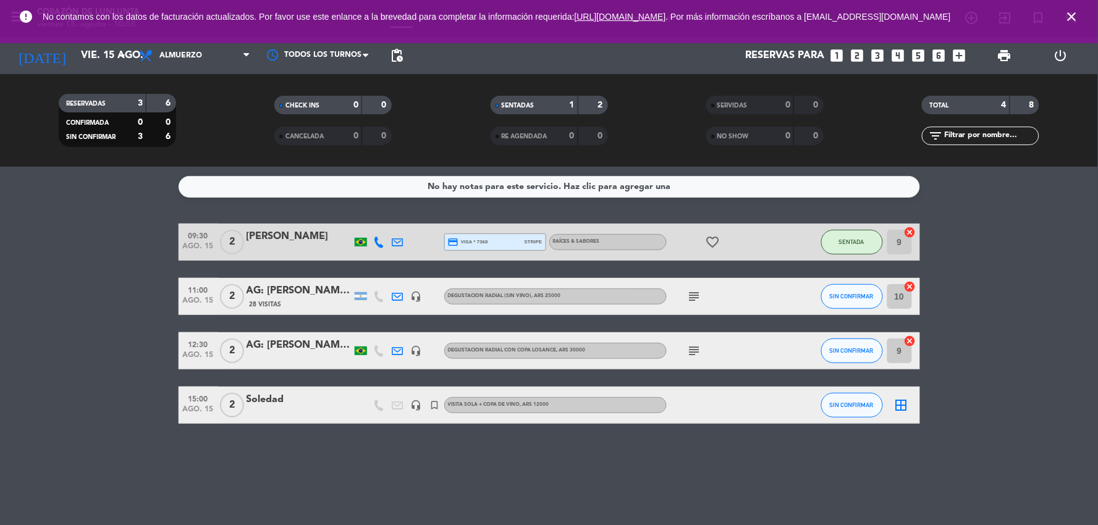
click at [294, 340] on div "AG: [PERSON_NAME] x2 / ALMATRIP" at bounding box center [298, 345] width 105 height 16
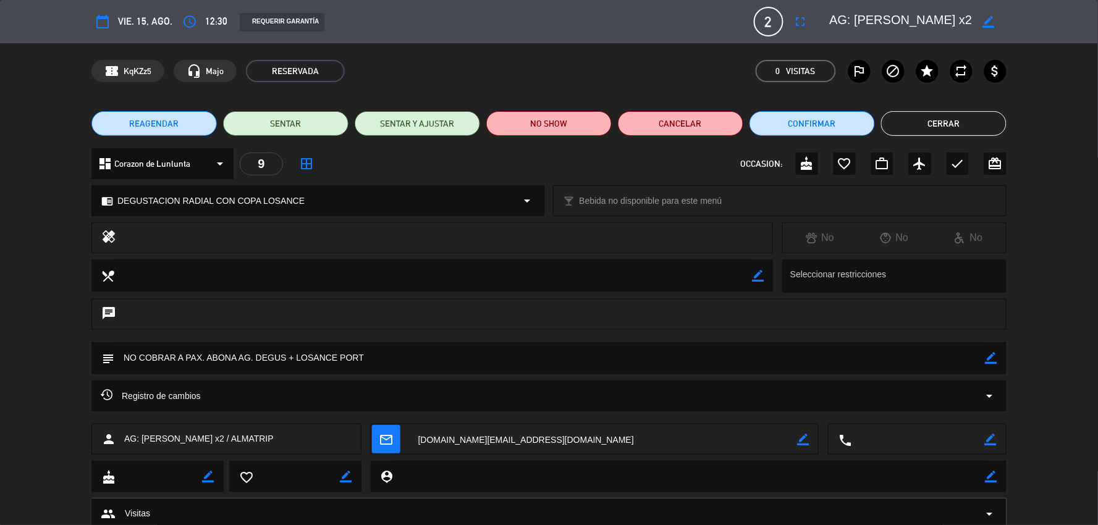
click at [930, 124] on button "Cerrar" at bounding box center [943, 123] width 125 height 25
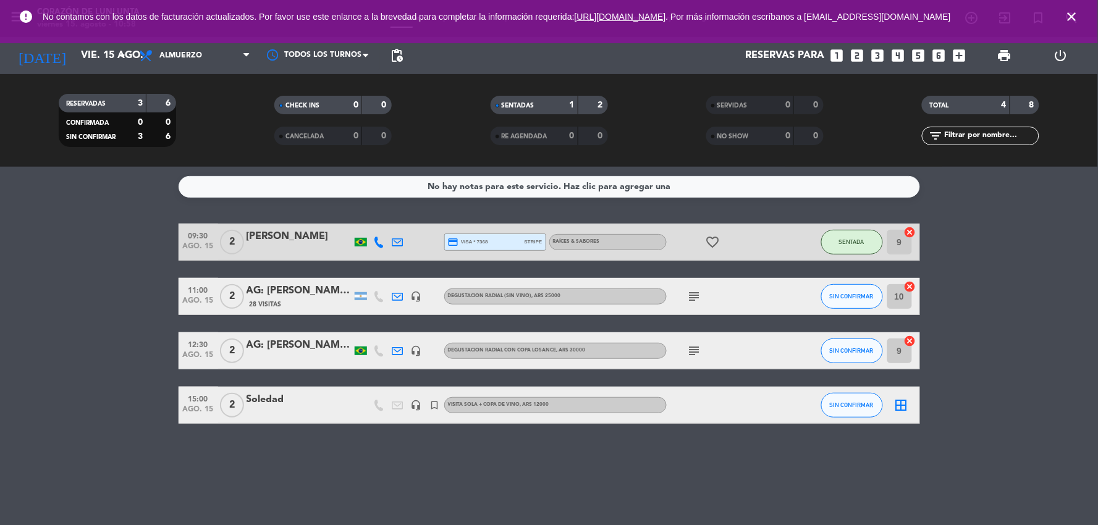
click at [418, 350] on icon "headset_mic" at bounding box center [416, 350] width 11 height 11
click at [416, 295] on icon "headset_mic" at bounding box center [416, 296] width 11 height 11
click at [311, 285] on div "AG: [PERSON_NAME] x2 / DICAS" at bounding box center [298, 291] width 105 height 16
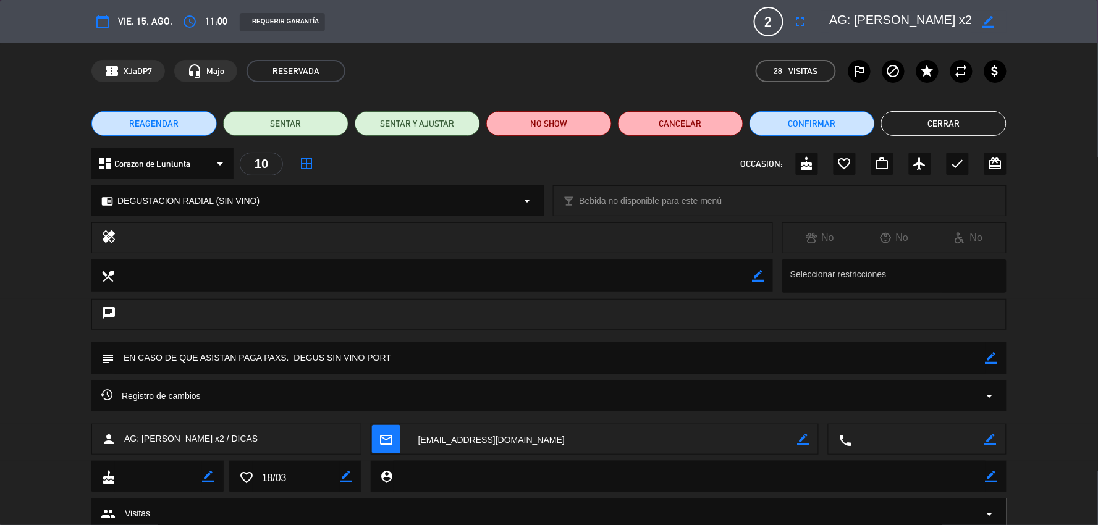
drag, startPoint x: 957, startPoint y: 124, endPoint x: 955, endPoint y: 118, distance: 6.7
click at [956, 125] on button "Cerrar" at bounding box center [943, 123] width 125 height 25
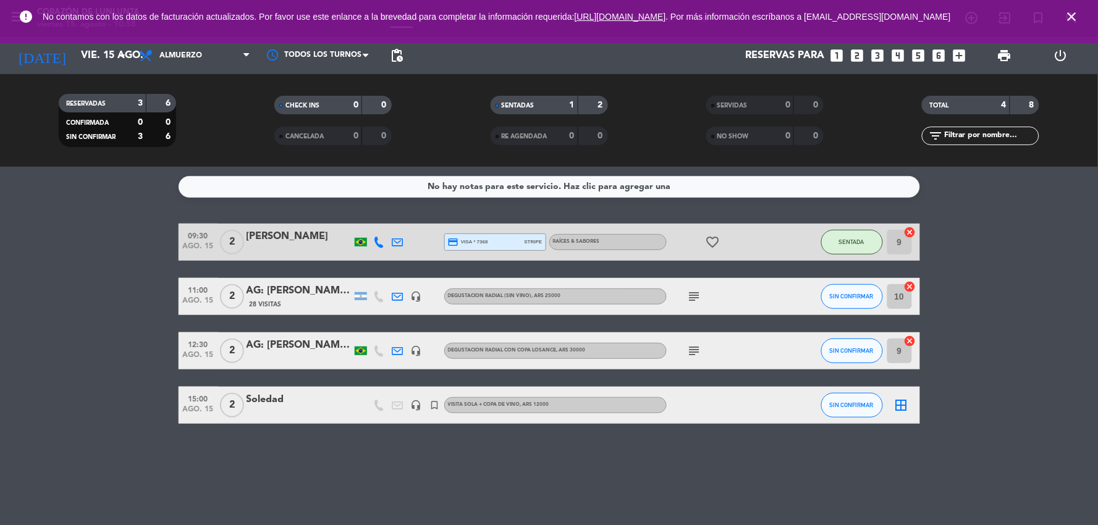
click at [1059, 427] on div "No hay notas para este servicio. Haz clic para agregar una 09:30 [DATE] 2 [PERS…" at bounding box center [549, 346] width 1098 height 358
